Goal: Information Seeking & Learning: Check status

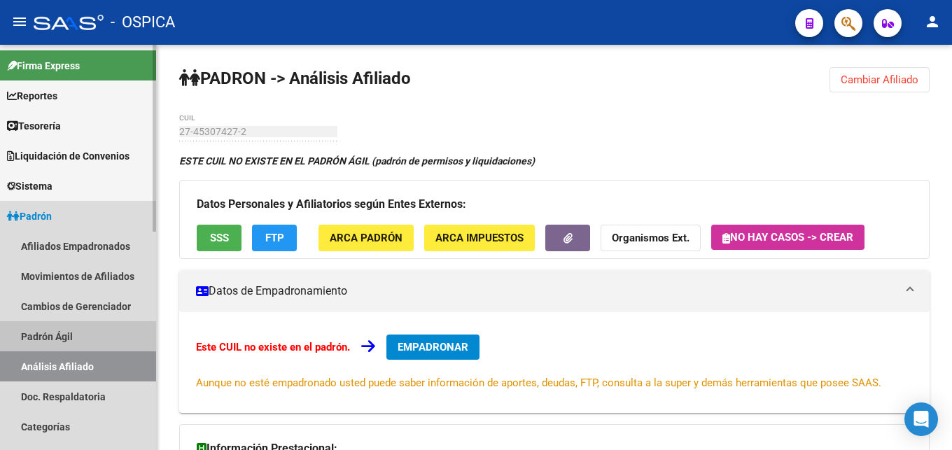
click at [50, 335] on link "Padrón Ágil" at bounding box center [78, 336] width 156 height 30
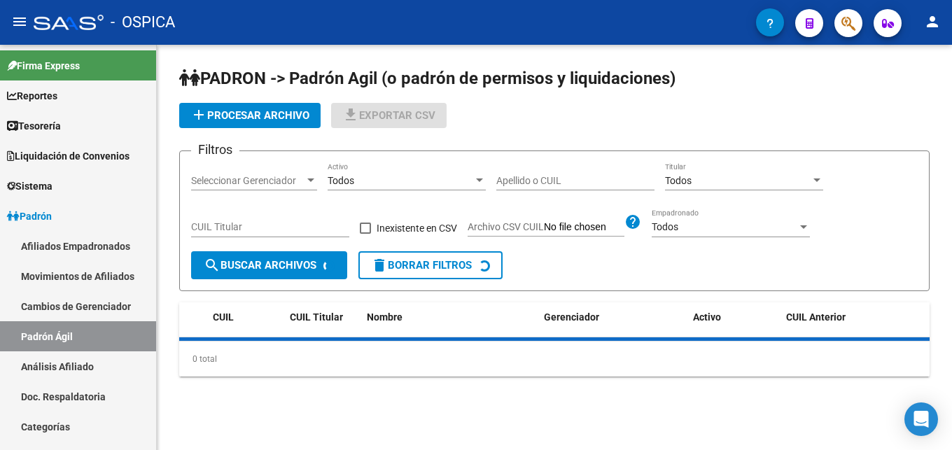
click at [74, 362] on link "Análisis Afiliado" at bounding box center [78, 367] width 156 height 30
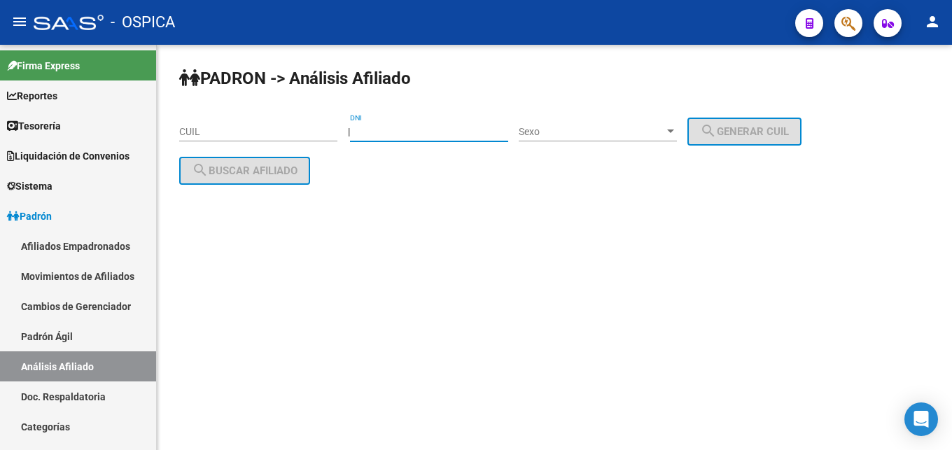
click at [389, 129] on input "DNI" at bounding box center [429, 132] width 158 height 12
paste input "28464034"
type input "28464034"
click at [569, 139] on div "Sexo Sexo" at bounding box center [598, 127] width 158 height 28
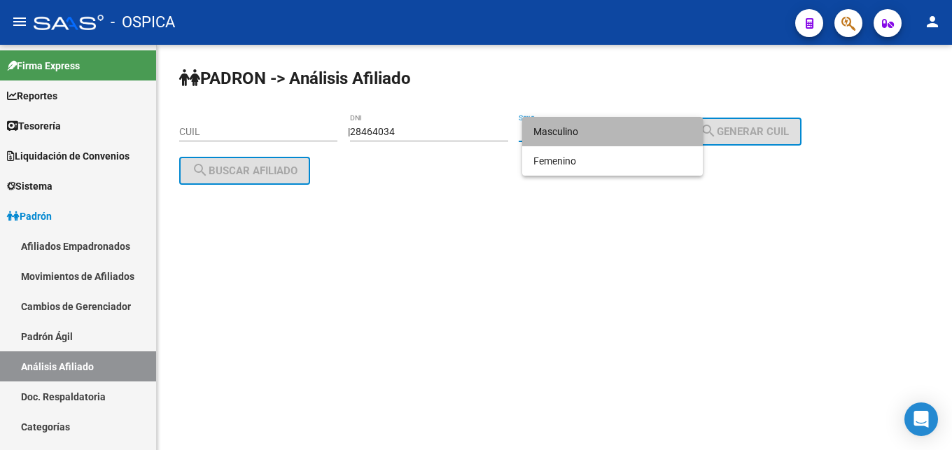
click at [572, 132] on span "Masculino" at bounding box center [613, 131] width 158 height 29
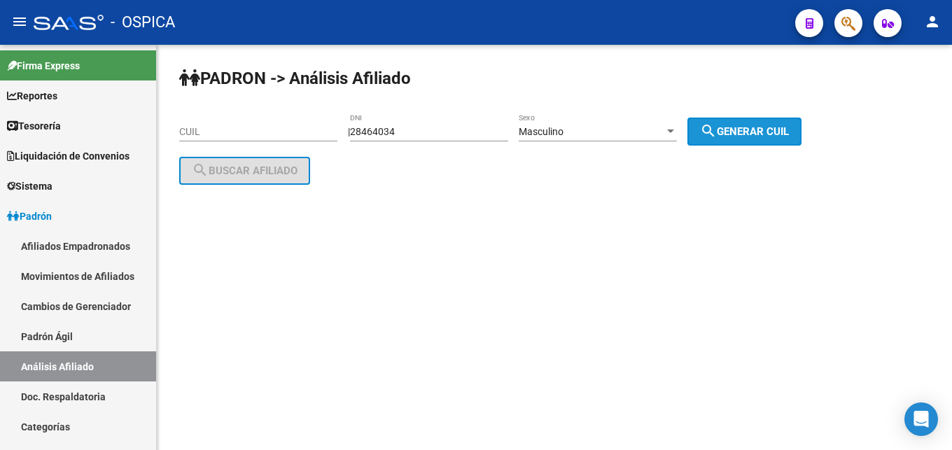
click at [754, 137] on span "search Generar CUIL" at bounding box center [744, 131] width 89 height 13
type input "23-28464034-9"
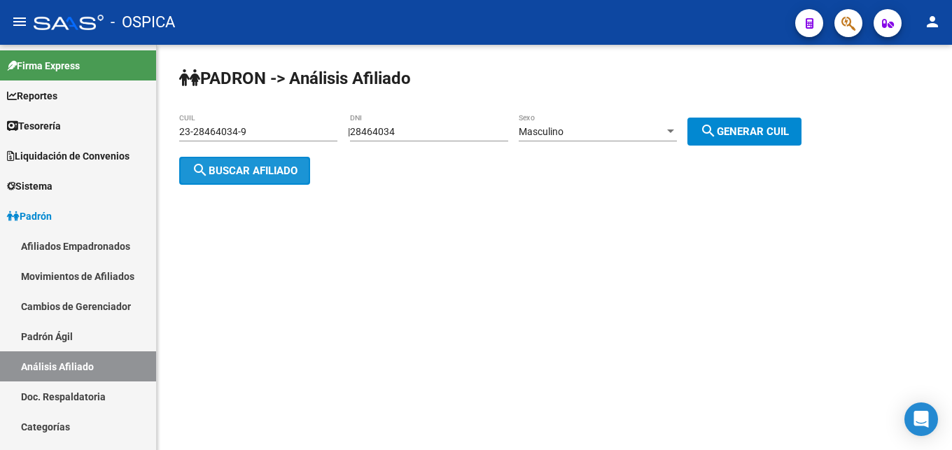
click at [213, 165] on button "search Buscar afiliado" at bounding box center [244, 171] width 131 height 28
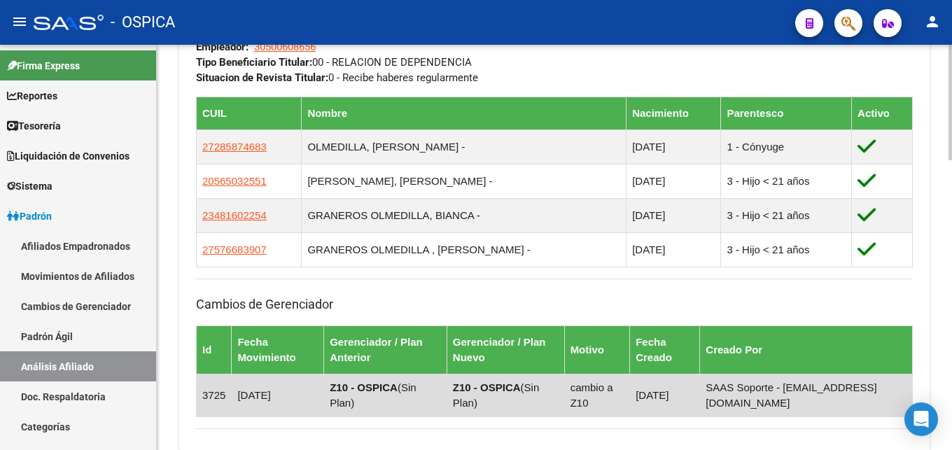
scroll to position [1000, 0]
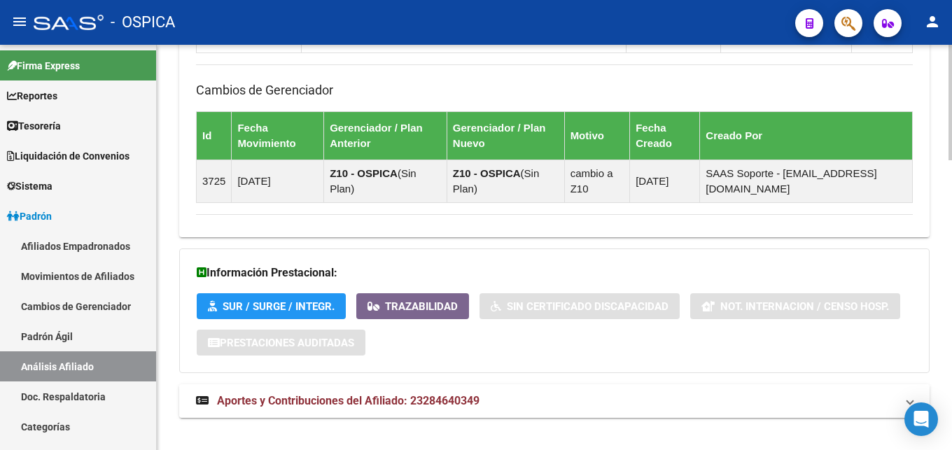
click at [441, 396] on span "Aportes y Contribuciones del Afiliado: 23284640349" at bounding box center [348, 400] width 263 height 13
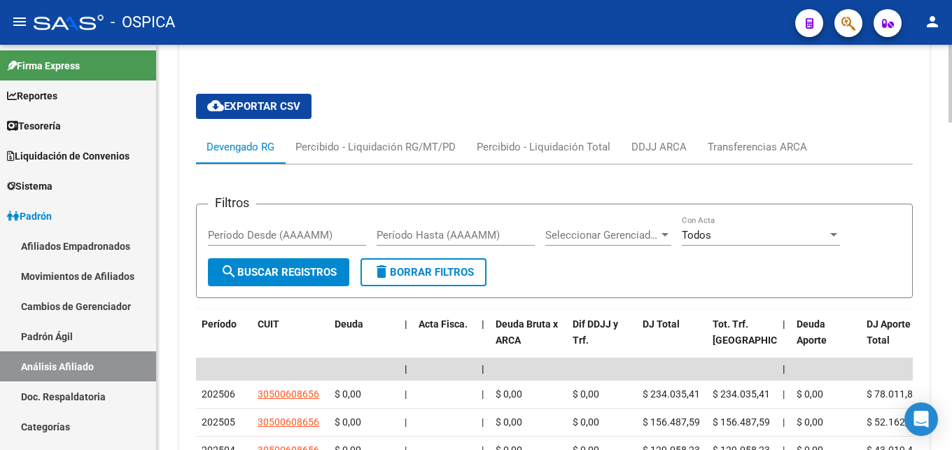
scroll to position [1357, 0]
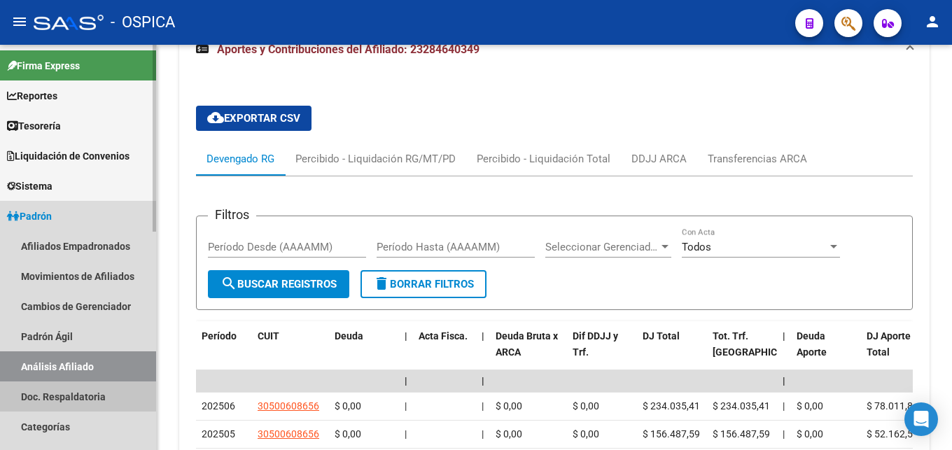
click at [67, 392] on link "Doc. Respaldatoria" at bounding box center [78, 397] width 156 height 30
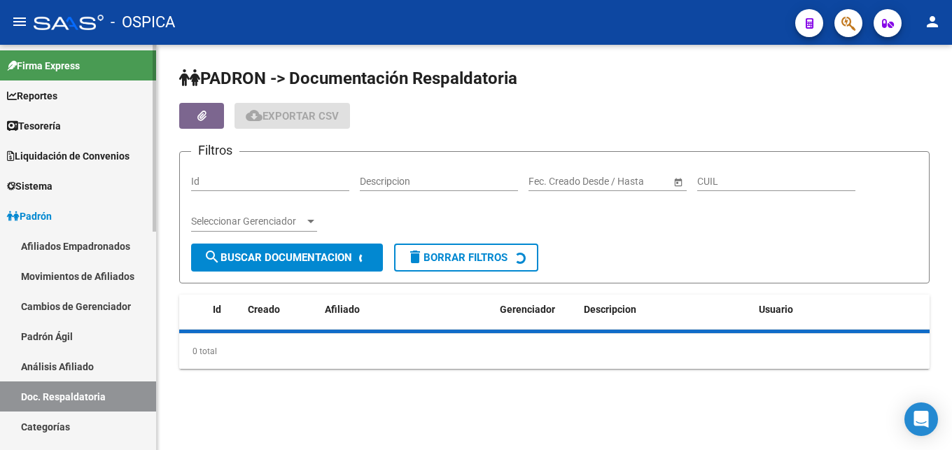
click at [87, 368] on link "Análisis Afiliado" at bounding box center [78, 367] width 156 height 30
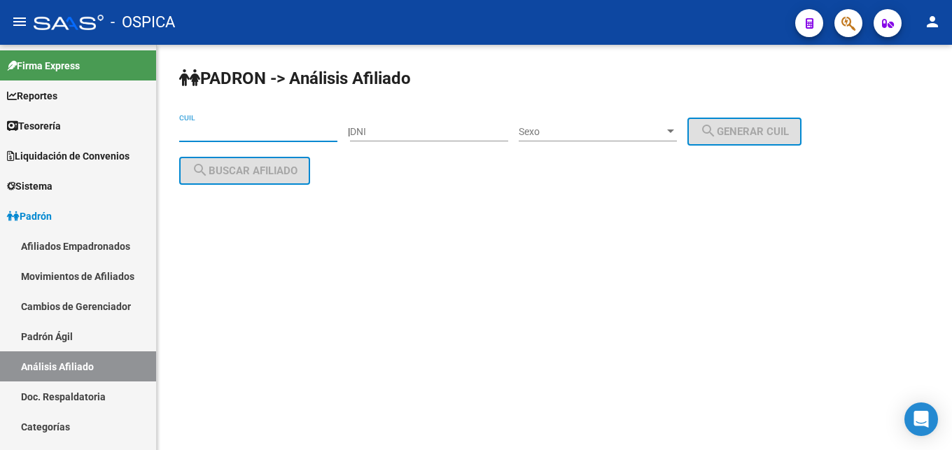
click at [256, 131] on input "CUIL" at bounding box center [258, 132] width 158 height 12
paste input "20-92925417-2"
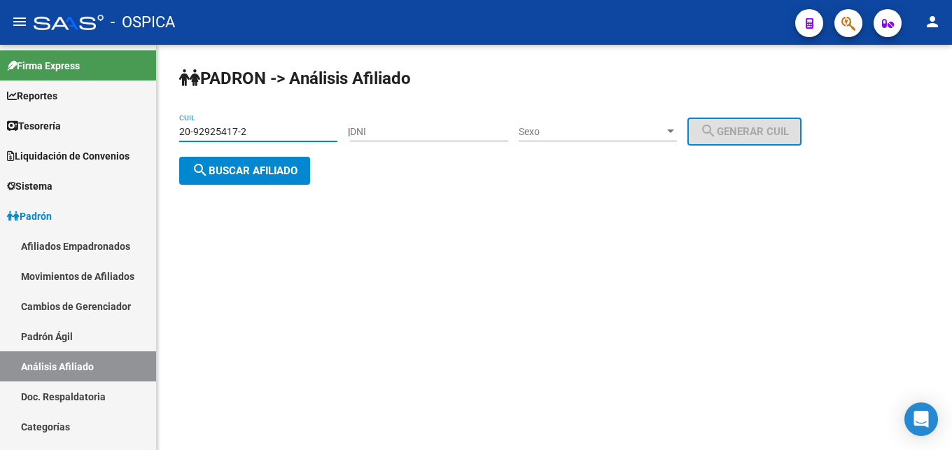
type input "20-92925417-2"
click at [265, 167] on button "search Buscar afiliado" at bounding box center [244, 171] width 131 height 28
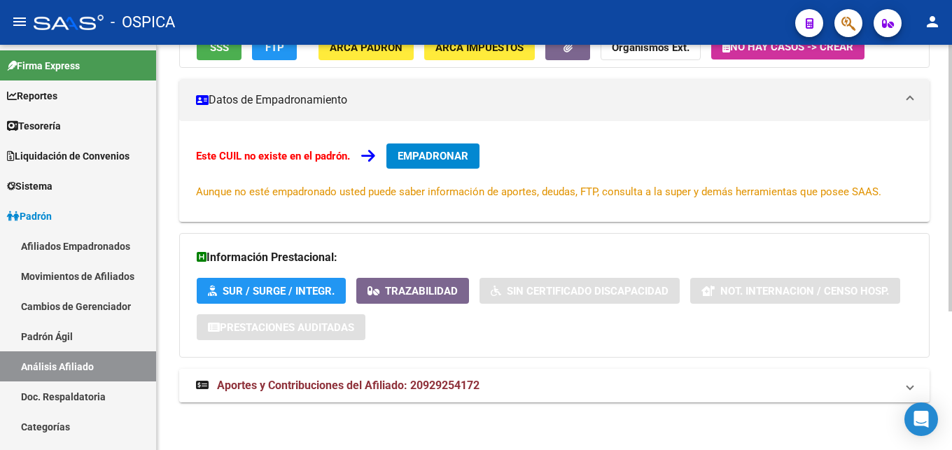
scroll to position [212, 0]
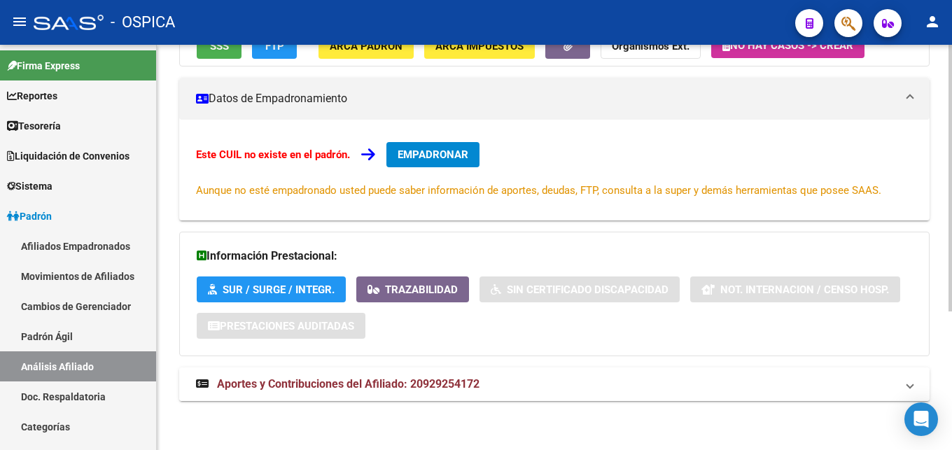
click at [352, 388] on span "Aportes y Contribuciones del Afiliado: 20929254172" at bounding box center [348, 383] width 263 height 13
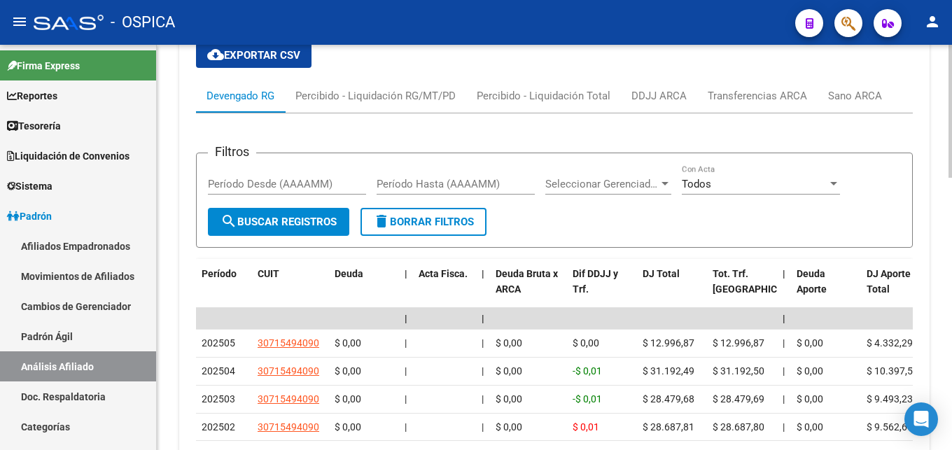
scroll to position [640, 0]
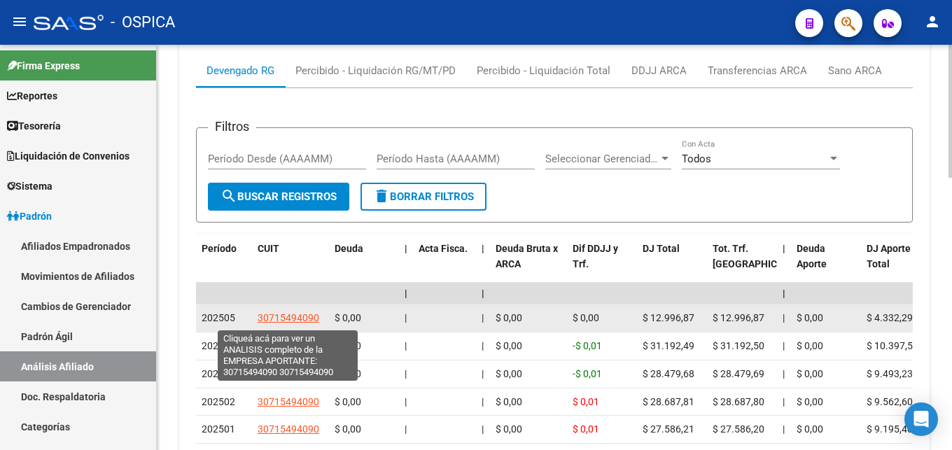
click at [307, 324] on span "30715494090" at bounding box center [289, 317] width 62 height 11
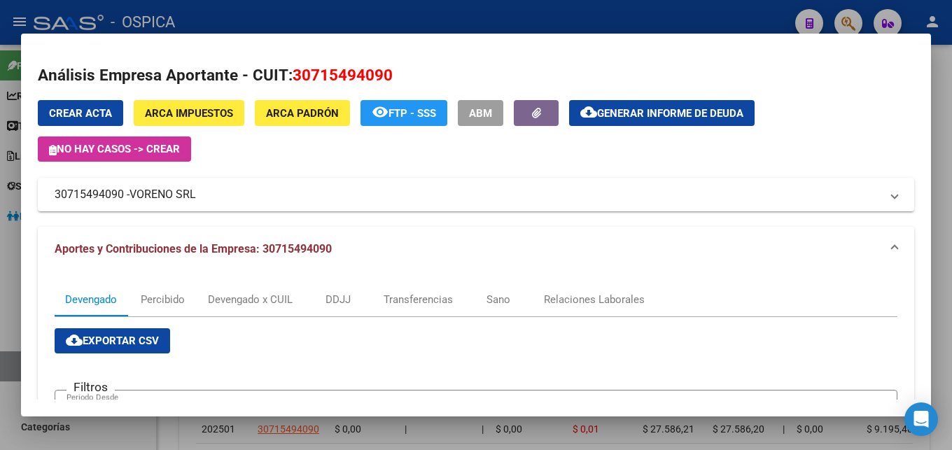
click at [429, 25] on div at bounding box center [476, 225] width 952 height 450
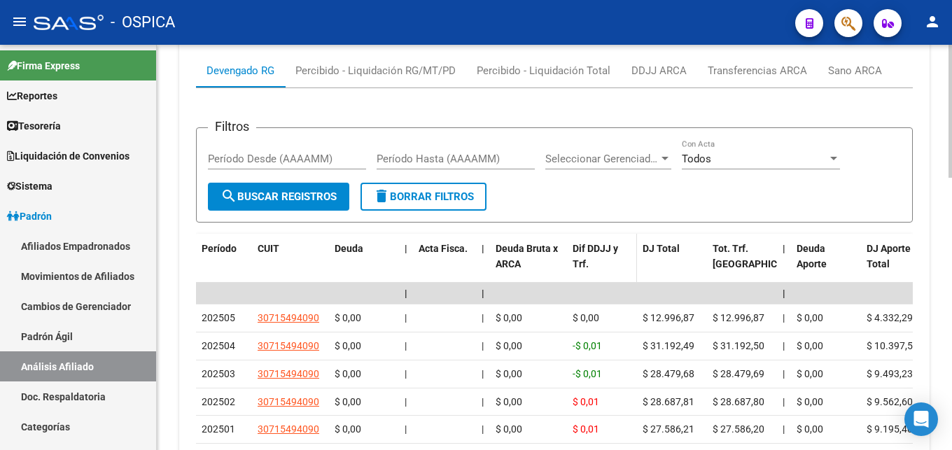
scroll to position [569, 0]
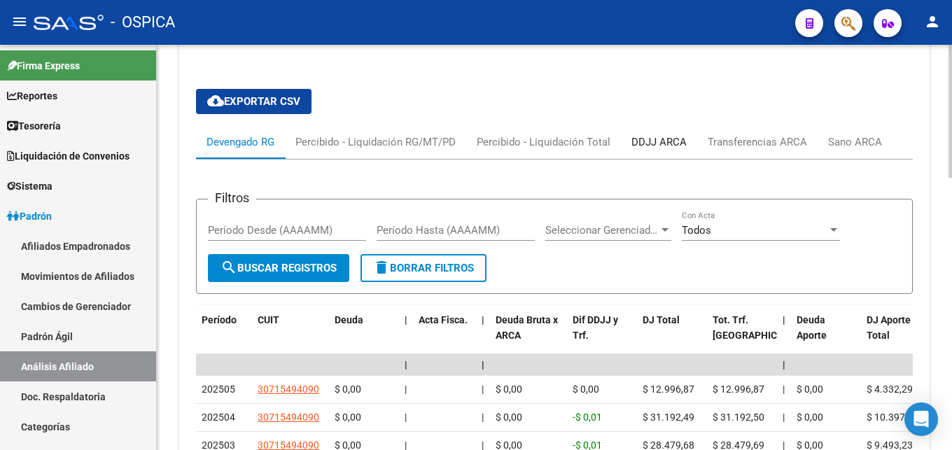
click at [630, 141] on div "DDJJ ARCA" at bounding box center [659, 142] width 76 height 34
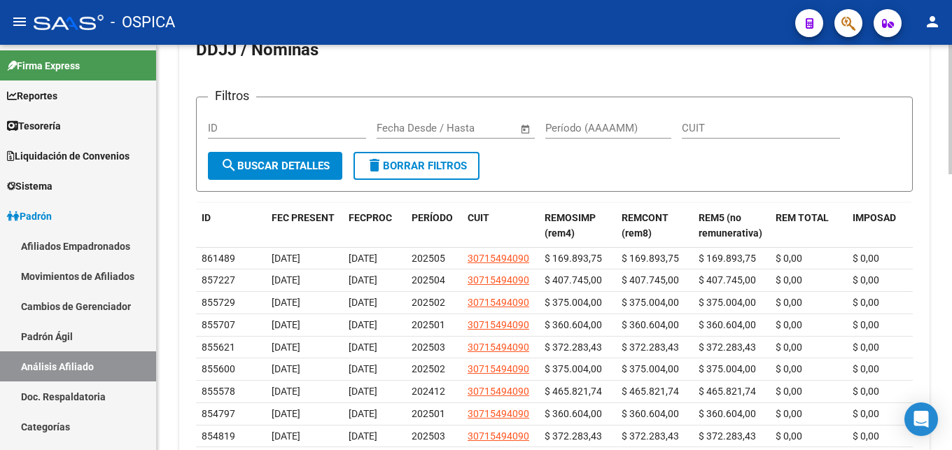
scroll to position [635, 0]
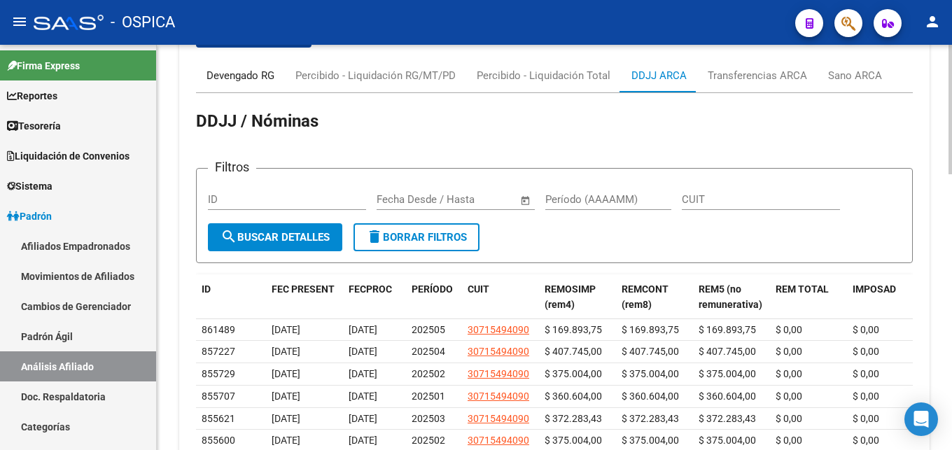
click at [234, 77] on div "Devengado RG" at bounding box center [241, 75] width 68 height 15
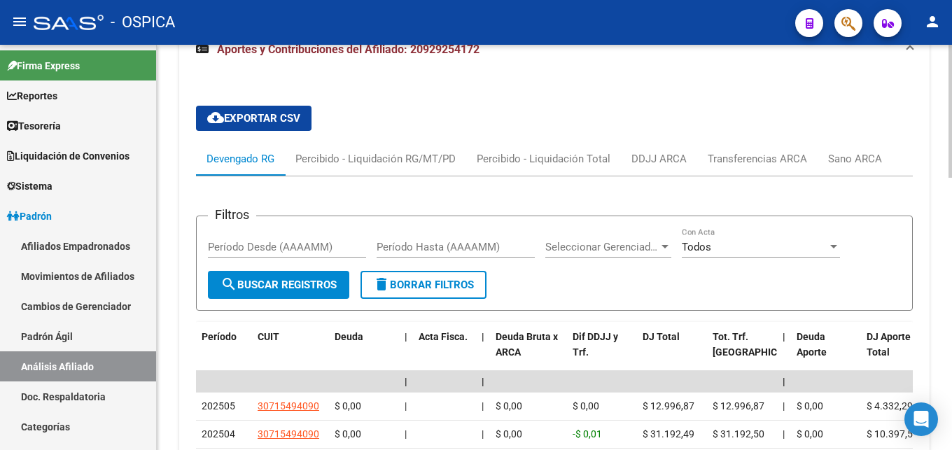
scroll to position [564, 0]
